Goal: Task Accomplishment & Management: Use online tool/utility

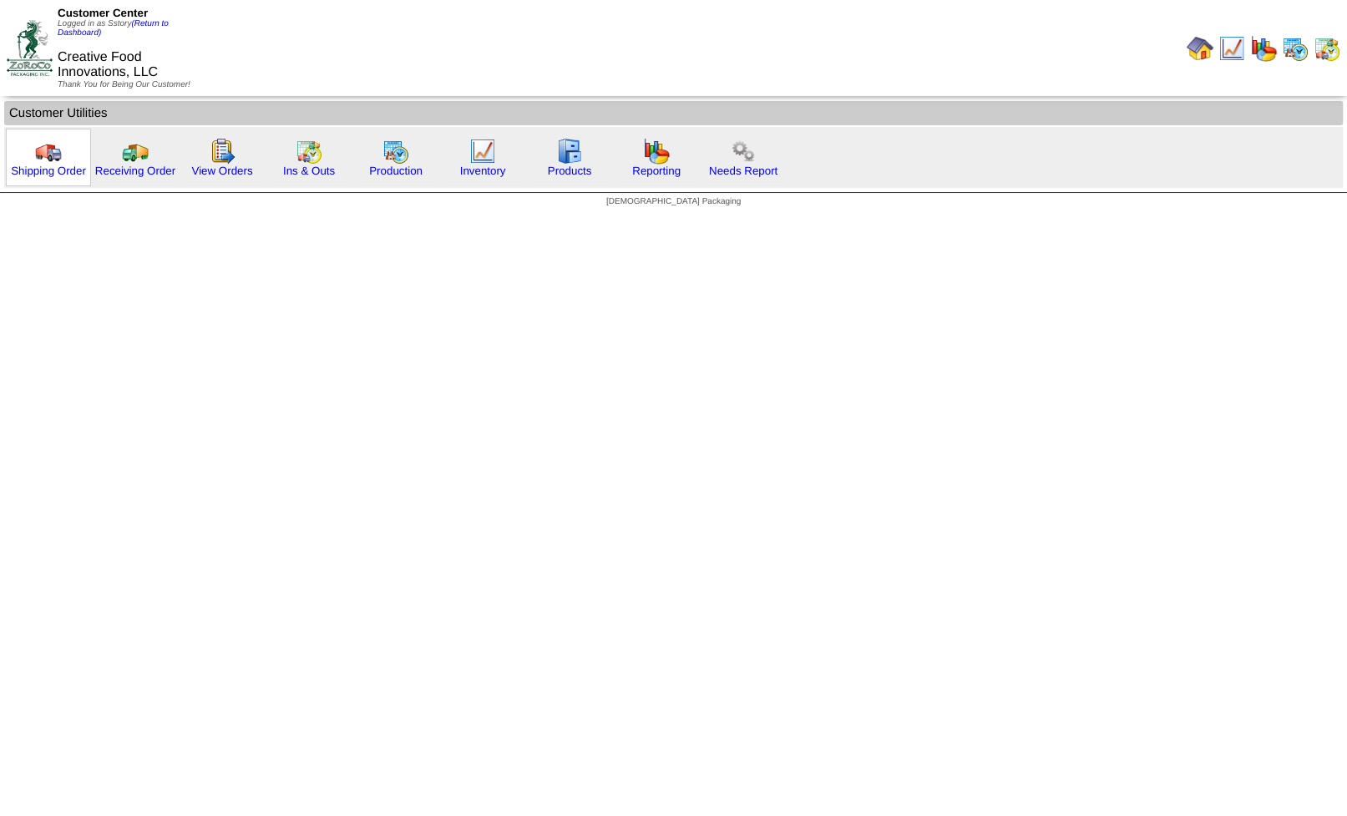
click at [46, 154] on img at bounding box center [48, 151] width 27 height 27
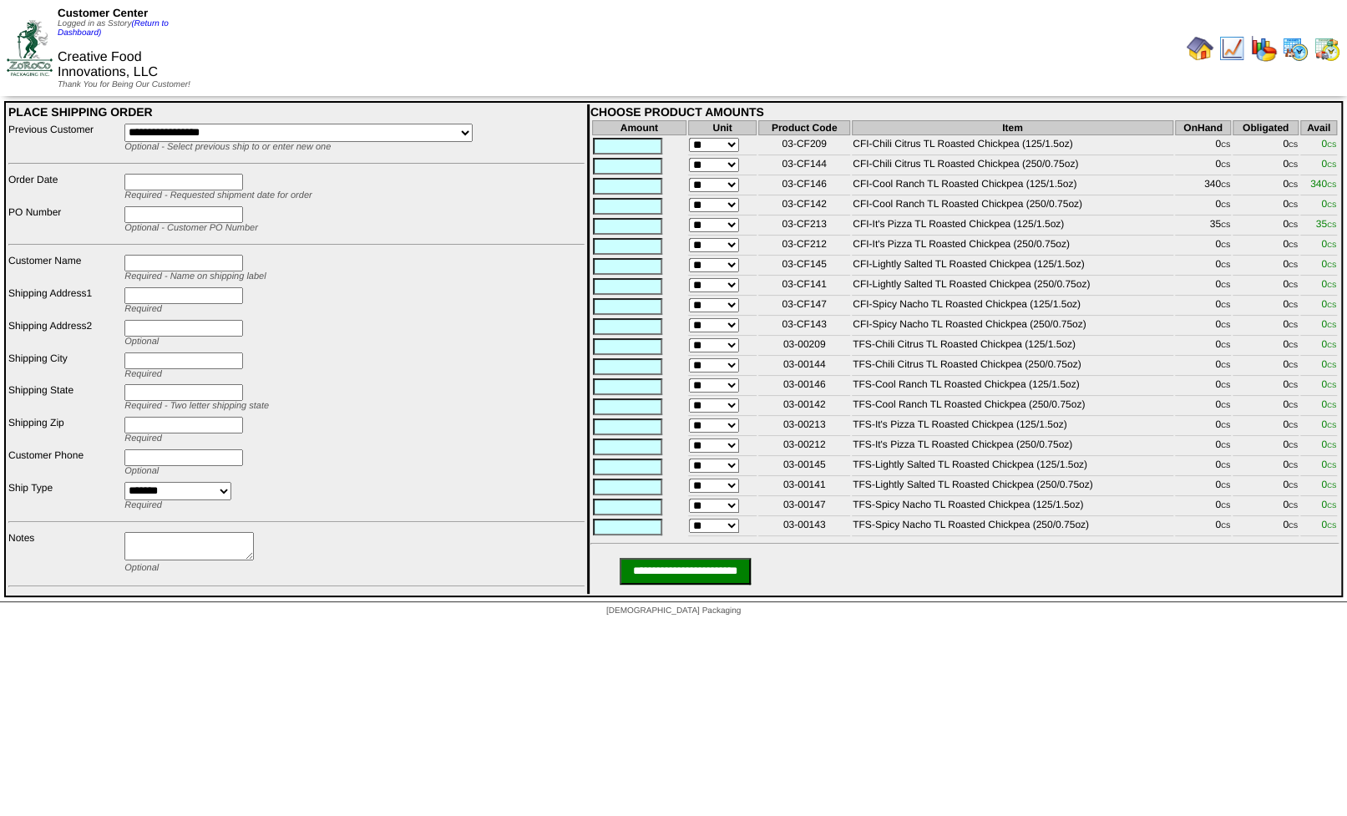
click at [620, 625] on html "Customer Center Logged in as Sstory (Return to Dashboard) Creative Food Innovat…" at bounding box center [673, 312] width 1347 height 625
click at [1295, 49] on img at bounding box center [1295, 48] width 27 height 27
